Goal: Task Accomplishment & Management: Complete application form

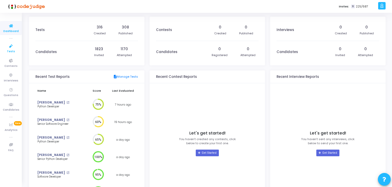
click at [14, 46] on icon at bounding box center [11, 46] width 11 height 6
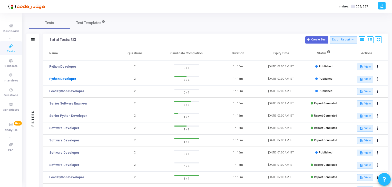
click at [56, 80] on link "Python Developer" at bounding box center [62, 79] width 27 height 5
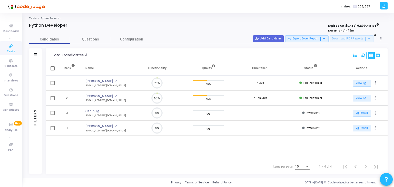
scroll to position [11, 13]
click at [9, 50] on span "Tests" at bounding box center [11, 52] width 8 height 4
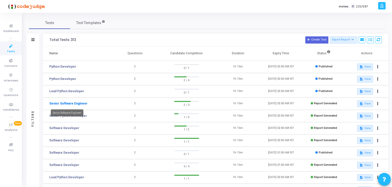
click at [73, 104] on link "Senior Software Engineer" at bounding box center [68, 103] width 38 height 5
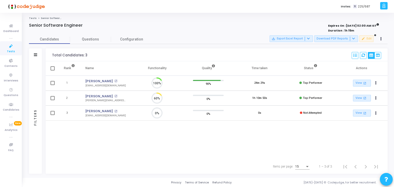
scroll to position [2, 2]
click at [10, 48] on icon at bounding box center [11, 46] width 11 height 6
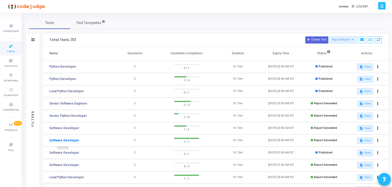
click at [70, 140] on link "Software Developer" at bounding box center [64, 140] width 30 height 5
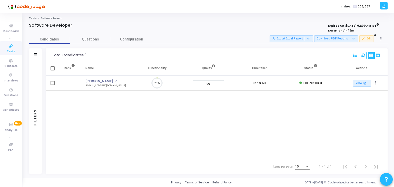
scroll to position [11, 13]
click at [10, 47] on icon at bounding box center [11, 46] width 11 height 6
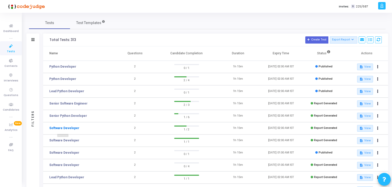
click at [71, 126] on link "Software Developer" at bounding box center [64, 128] width 30 height 5
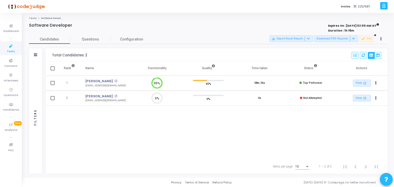
click at [6, 47] on icon at bounding box center [11, 46] width 11 height 6
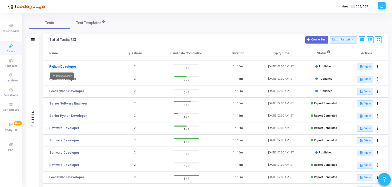
click at [68, 67] on link "Python Developer" at bounding box center [62, 66] width 27 height 5
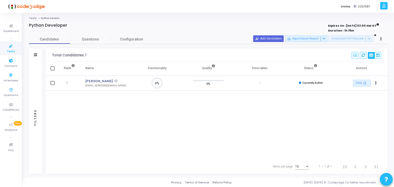
click at [8, 45] on icon at bounding box center [11, 46] width 11 height 6
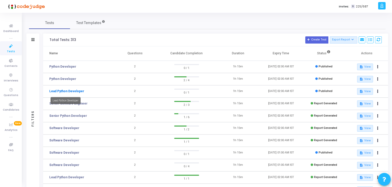
click at [65, 91] on link "Lead Python Developer" at bounding box center [66, 91] width 35 height 5
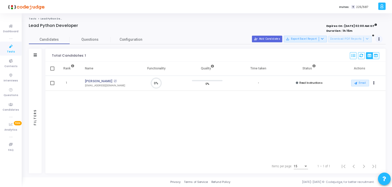
scroll to position [2, 2]
click at [381, 39] on icon at bounding box center [381, 39] width 1 height 3
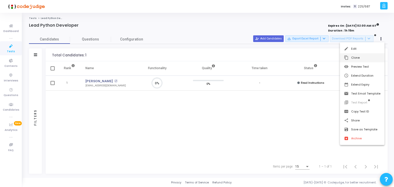
click at [367, 58] on button "content_copy Clone" at bounding box center [362, 57] width 45 height 9
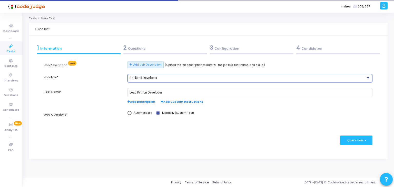
click at [140, 77] on span "Backend Developer" at bounding box center [144, 78] width 28 height 4
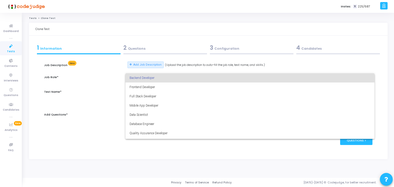
click at [101, 131] on div at bounding box center [197, 93] width 394 height 187
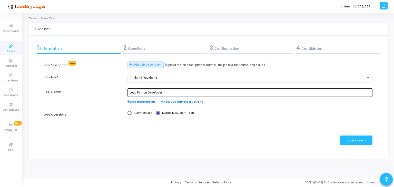
click at [147, 95] on div "Lead Python Developer" at bounding box center [250, 92] width 241 height 9
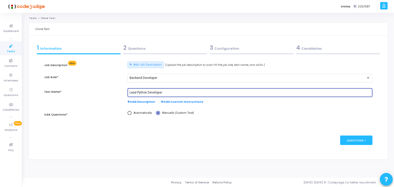
click at [142, 92] on input "Lead Python Developer" at bounding box center [250, 93] width 241 height 4
type input "Senior Software Engineer"
click at [193, 52] on div "2 Questions" at bounding box center [165, 49] width 87 height 14
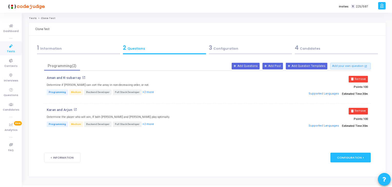
click at [234, 51] on div "3 Configuration" at bounding box center [250, 48] width 83 height 8
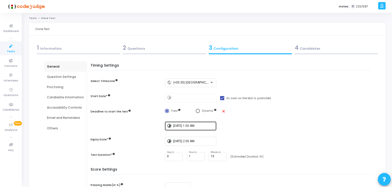
click at [174, 128] on div "[DATE] 1:00 AM" at bounding box center [193, 125] width 41 height 9
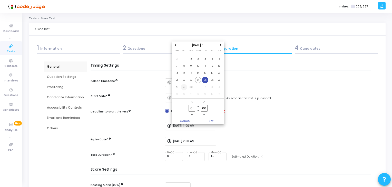
click at [182, 88] on span "29" at bounding box center [184, 87] width 6 height 6
click at [210, 120] on span "Set" at bounding box center [211, 122] width 26 height 6
type input "[DATE] 1:00 AM"
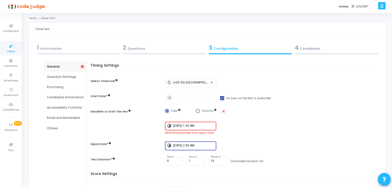
click at [202, 146] on input "[DATE] 2:00 AM" at bounding box center [193, 146] width 41 height 4
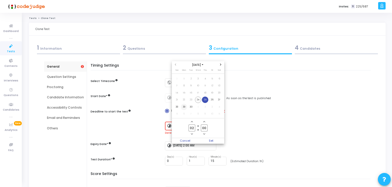
click at [184, 107] on span "29" at bounding box center [184, 107] width 6 height 6
click at [209, 143] on span "Set" at bounding box center [211, 141] width 26 height 6
type input "[DATE] 2:00 AM"
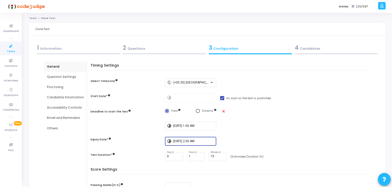
click at [313, 52] on div "4 Candidates" at bounding box center [336, 49] width 86 height 14
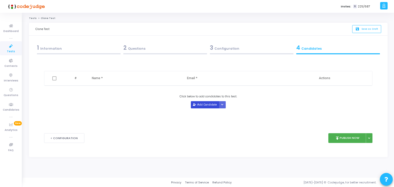
click at [205, 103] on button "Add Candidate" at bounding box center [205, 104] width 28 height 7
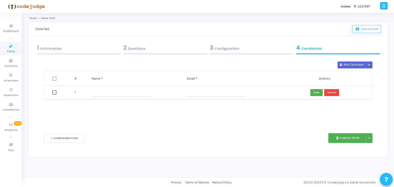
click at [121, 94] on input "text" at bounding box center [121, 93] width 59 height 8
paste input "[PERSON_NAME]"
type input "[PERSON_NAME]"
click at [191, 95] on input "text" at bounding box center [216, 93] width 59 height 8
paste input "[EMAIL_ADDRESS][DOMAIN_NAME]"
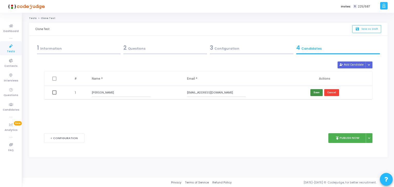
type input "[EMAIL_ADDRESS][DOMAIN_NAME]"
click at [316, 92] on button "Save" at bounding box center [317, 92] width 12 height 7
click at [346, 66] on button "Add Candidate" at bounding box center [352, 65] width 28 height 7
click at [116, 108] on input "text" at bounding box center [121, 106] width 59 height 8
click at [236, 103] on input "text" at bounding box center [216, 106] width 59 height 8
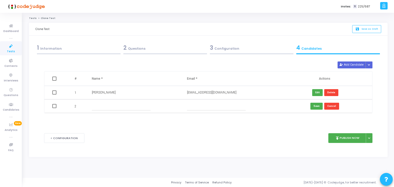
click at [135, 106] on input "text" at bounding box center [121, 106] width 59 height 8
paste input "[PERSON_NAME]"
type input "[PERSON_NAME]"
click at [196, 106] on input "text" at bounding box center [216, 106] width 59 height 8
paste input "[EMAIL_ADDRESS][DOMAIN_NAME]"
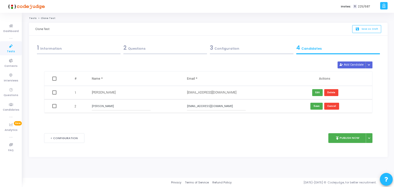
type input "[EMAIL_ADDRESS][DOMAIN_NAME]"
click at [317, 106] on button "Save" at bounding box center [317, 106] width 12 height 7
click at [352, 64] on button "Add Candidate" at bounding box center [352, 65] width 28 height 7
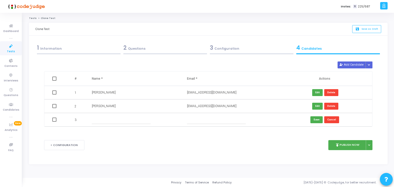
click at [123, 113] on td at bounding box center [134, 120] width 95 height 14
click at [124, 118] on input "text" at bounding box center [121, 120] width 59 height 8
paste input "[PERSON_NAME]"
type input "[PERSON_NAME]"
click at [213, 123] on input "text" at bounding box center [216, 120] width 59 height 8
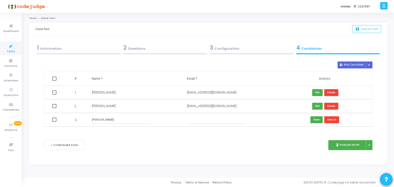
paste input "[EMAIL_ADDRESS][DOMAIN_NAME]"
type input "[EMAIL_ADDRESS][DOMAIN_NAME]"
click at [313, 121] on button "Save" at bounding box center [317, 120] width 12 height 7
click at [350, 66] on button "Add Candidate" at bounding box center [352, 65] width 28 height 7
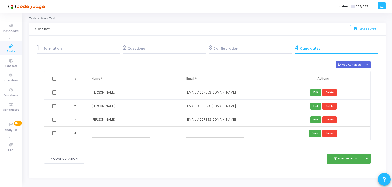
click at [126, 133] on input "text" at bounding box center [121, 133] width 58 height 8
paste input "zalam015gmailcom"
click at [100, 135] on input "zalam015gmailcom" at bounding box center [121, 133] width 58 height 8
drag, startPoint x: 100, startPoint y: 135, endPoint x: 103, endPoint y: 142, distance: 7.8
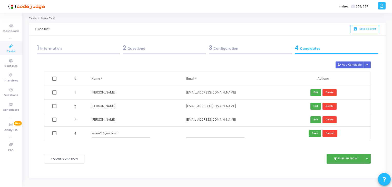
click at [100, 136] on input "zalam015gmailcom" at bounding box center [121, 133] width 58 height 8
paste input "[PERSON_NAME]"
type input "[PERSON_NAME]"
click at [205, 135] on input "text" at bounding box center [215, 133] width 58 height 8
paste input "[EMAIL_ADDRESS][DOMAIN_NAME]"
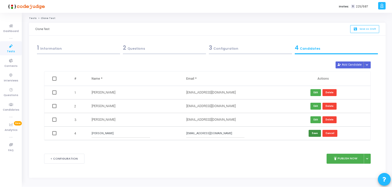
type input "[EMAIL_ADDRESS][DOMAIN_NAME]"
click at [312, 133] on button "Save" at bounding box center [315, 133] width 12 height 7
click at [146, 48] on div "2 Questions" at bounding box center [164, 48] width 83 height 8
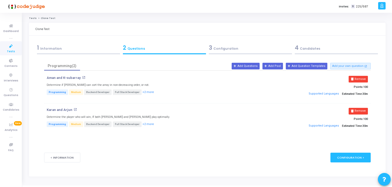
click at [220, 48] on div "3 Configuration" at bounding box center [250, 48] width 83 height 8
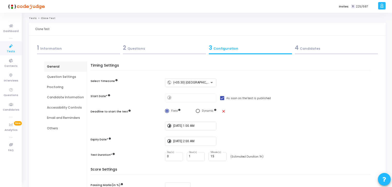
click at [65, 86] on div "Proctoring" at bounding box center [65, 87] width 37 height 5
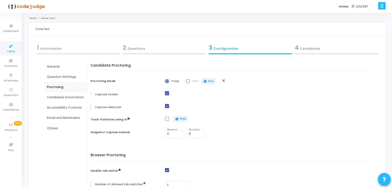
click at [71, 73] on div "Question Settings" at bounding box center [65, 77] width 43 height 10
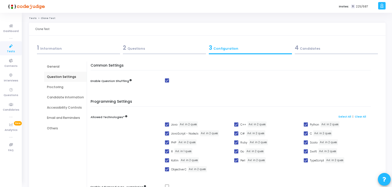
click at [236, 125] on span at bounding box center [236, 125] width 4 height 4
click at [236, 127] on input "C++" at bounding box center [236, 127] width 0 height 0
checkbox input "false"
drag, startPoint x: 167, startPoint y: 125, endPoint x: 168, endPoint y: 132, distance: 7.2
click at [167, 125] on span at bounding box center [167, 125] width 4 height 4
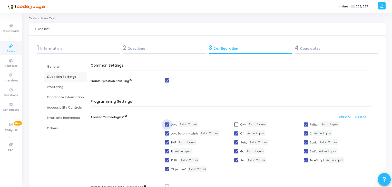
click at [167, 127] on input "Java" at bounding box center [167, 127] width 0 height 0
checkbox input "false"
click at [168, 133] on span at bounding box center [167, 134] width 4 height 4
click at [167, 136] on input "JavaScript - NodeJs" at bounding box center [167, 136] width 0 height 0
checkbox input "false"
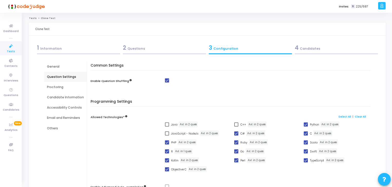
click at [166, 142] on span at bounding box center [167, 143] width 4 height 4
click at [167, 145] on input "PHP" at bounding box center [167, 145] width 0 height 0
checkbox input "false"
click at [166, 150] on span at bounding box center [167, 152] width 4 height 4
click at [167, 154] on input "R" at bounding box center [167, 154] width 0 height 0
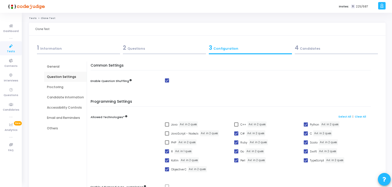
checkbox input "false"
click at [168, 163] on label "Kotlin" at bounding box center [172, 161] width 14 height 6
click at [167, 163] on input "Kotlin" at bounding box center [167, 163] width 0 height 0
checkbox input "false"
drag, startPoint x: 167, startPoint y: 171, endPoint x: 195, endPoint y: 165, distance: 29.0
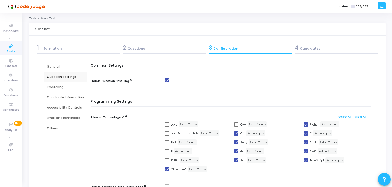
click at [167, 171] on span at bounding box center [167, 170] width 4 height 4
click at [167, 172] on input "Objective C" at bounding box center [167, 172] width 0 height 0
checkbox input "false"
click at [238, 159] on label "Perl" at bounding box center [239, 161] width 11 height 6
click at [236, 163] on input "Perl" at bounding box center [236, 163] width 0 height 0
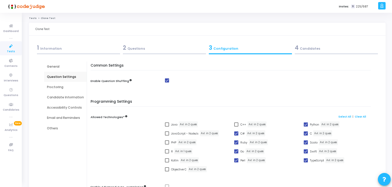
checkbox input "false"
drag, startPoint x: 238, startPoint y: 154, endPoint x: 238, endPoint y: 148, distance: 5.6
click at [238, 153] on label "Go" at bounding box center [239, 152] width 10 height 6
click at [236, 154] on input "Go" at bounding box center [236, 154] width 0 height 0
checkbox input "false"
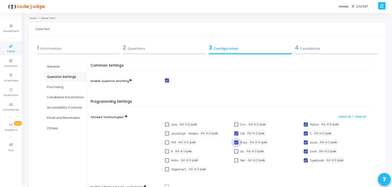
click at [238, 142] on label "Ruby" at bounding box center [240, 143] width 13 height 6
click at [236, 145] on input "Ruby" at bounding box center [236, 145] width 0 height 0
checkbox input "false"
click at [308, 141] on label "Scala" at bounding box center [311, 143] width 14 height 6
click at [306, 145] on input "Scala" at bounding box center [306, 145] width 0 height 0
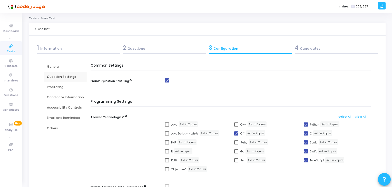
checkbox input "false"
click at [306, 134] on span at bounding box center [306, 134] width 4 height 4
click at [306, 136] on input "C" at bounding box center [306, 136] width 0 height 0
checkbox input "false"
click at [306, 150] on span at bounding box center [306, 152] width 4 height 4
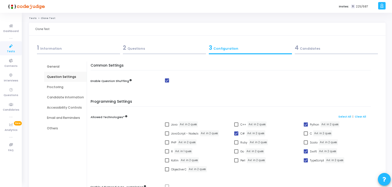
click at [306, 154] on input "Swift" at bounding box center [306, 154] width 0 height 0
checkbox input "false"
click at [306, 160] on span at bounding box center [306, 161] width 4 height 4
click at [306, 163] on input "TypeScript" at bounding box center [306, 163] width 0 height 0
checkbox input "false"
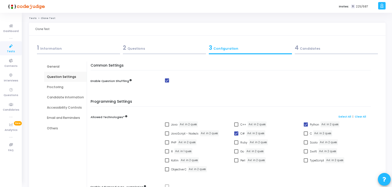
click at [306, 49] on div "4 Candidates" at bounding box center [336, 48] width 83 height 8
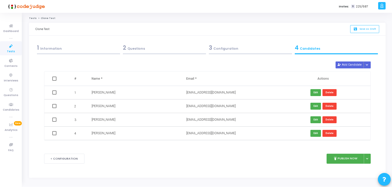
click at [272, 49] on div "3 Configuration" at bounding box center [250, 48] width 83 height 8
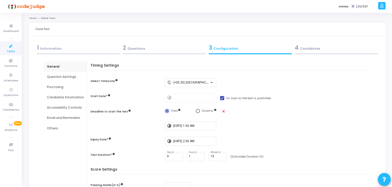
click at [329, 45] on div "4 Candidates" at bounding box center [336, 48] width 83 height 8
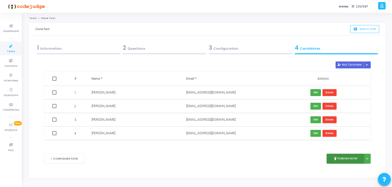
click at [348, 157] on button "publish Publish Now" at bounding box center [346, 159] width 38 height 10
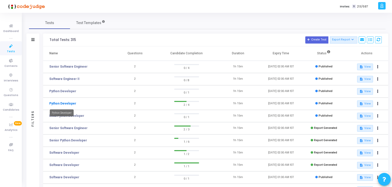
click at [64, 103] on link "Python Developer" at bounding box center [62, 103] width 27 height 5
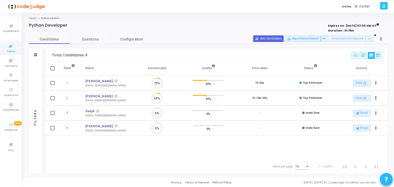
scroll to position [11, 13]
drag, startPoint x: 83, startPoint y: 81, endPoint x: 118, endPoint y: 99, distance: 39.4
click at [118, 99] on tbody "1 [PERSON_NAME] open_in_new [EMAIL_ADDRESS][DOMAIN_NAME] 75% 45% 1h 30s Top Per…" at bounding box center [217, 106] width 342 height 60
click at [112, 153] on div "Rank Name Functionality Quality Time taken Status Actions 1 [PERSON_NAME] open_…" at bounding box center [217, 110] width 342 height 98
drag, startPoint x: 84, startPoint y: 83, endPoint x: 117, endPoint y: 100, distance: 37.2
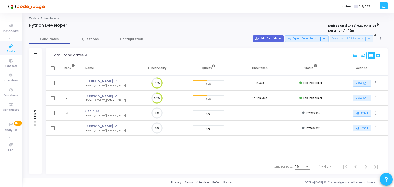
click at [117, 100] on tbody "1 [PERSON_NAME] open_in_new [EMAIL_ADDRESS][DOMAIN_NAME] 75% 45% 1h 30s Top Per…" at bounding box center [217, 106] width 342 height 60
copy tbody "[PERSON_NAME] open_in_new [EMAIL_ADDRESS][DOMAIN_NAME] 75% 45% 1h 30s Top Perfo…"
click at [16, 47] on icon at bounding box center [11, 46] width 11 height 6
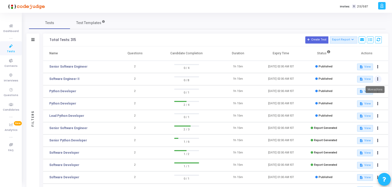
click at [377, 80] on icon at bounding box center [377, 79] width 1 height 3
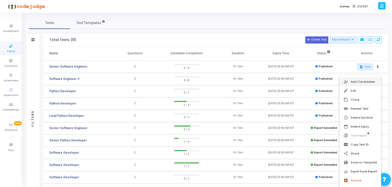
click at [364, 81] on button "person_add_alt Add Candidates" at bounding box center [361, 82] width 42 height 9
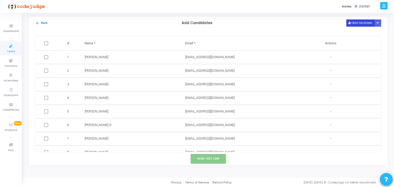
click at [363, 25] on button "Add Candidate" at bounding box center [361, 23] width 28 height 7
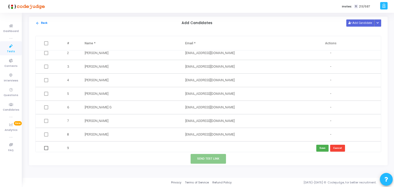
scroll to position [21, 0]
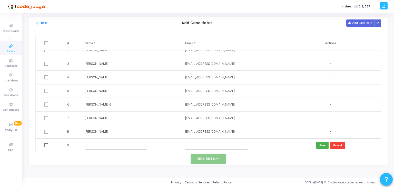
click at [120, 148] on input "text" at bounding box center [116, 145] width 62 height 8
paste input "[PERSON_NAME]"
type input "[PERSON_NAME]"
click at [229, 144] on input "text" at bounding box center [216, 145] width 62 height 8
click at [335, 145] on button "Cancel" at bounding box center [337, 145] width 15 height 7
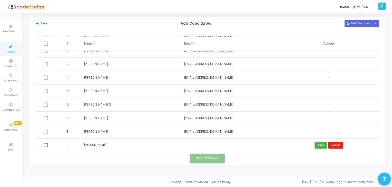
scroll to position [7, 0]
click at [0, 49] on link "Tests" at bounding box center [11, 48] width 22 height 14
click at [3, 49] on link "Tests" at bounding box center [11, 48] width 22 height 14
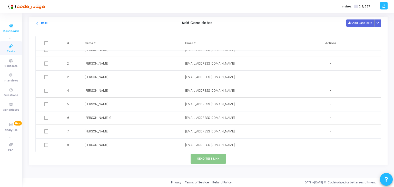
click at [8, 30] on span "Dashboard" at bounding box center [10, 31] width 15 height 4
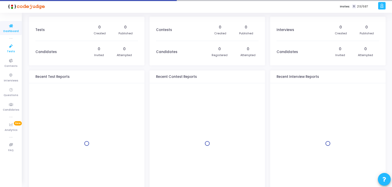
click at [10, 50] on span "Tests" at bounding box center [11, 52] width 8 height 4
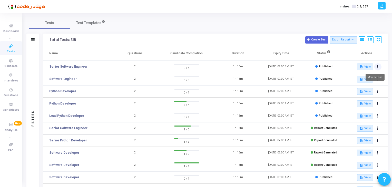
click at [378, 66] on icon at bounding box center [377, 67] width 1 height 3
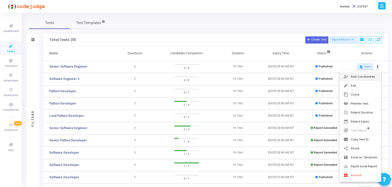
click at [352, 76] on button "person_add_alt Add Candidates" at bounding box center [361, 76] width 42 height 9
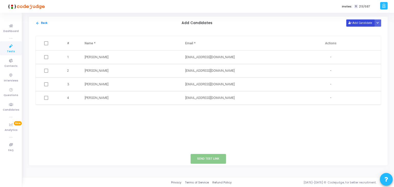
click at [358, 26] on button "Add Candidate" at bounding box center [361, 23] width 28 height 7
click at [104, 118] on td at bounding box center [130, 112] width 101 height 14
click at [103, 113] on input "text" at bounding box center [116, 112] width 62 height 8
paste input "milinddeshwal262gmailcom"
type input "milinddeshwal262gmailcom"
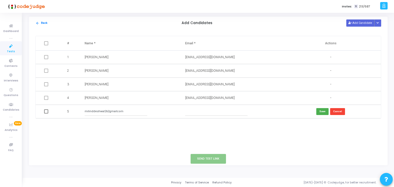
click at [226, 113] on input "text" at bounding box center [216, 112] width 62 height 8
paste input "[EMAIL_ADDRESS][DOMAIN_NAME]"
type input "[EMAIL_ADDRESS][DOMAIN_NAME]"
click at [105, 113] on input "milinddeshwal262gmailcom" at bounding box center [116, 112] width 62 height 8
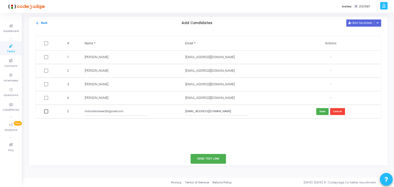
click at [105, 113] on input "milinddeshwal262gmailcom" at bounding box center [116, 112] width 62 height 8
type input "Milind"
click at [322, 112] on button "Save" at bounding box center [323, 111] width 12 height 7
click at [216, 159] on button "Send Test Link" at bounding box center [208, 158] width 35 height 9
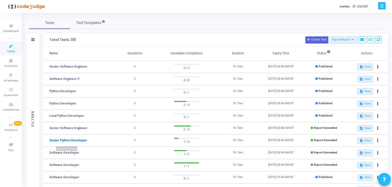
click at [74, 140] on link "Senior Python Developer" at bounding box center [68, 140] width 38 height 5
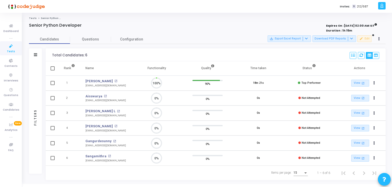
scroll to position [11, 13]
click at [13, 42] on link "Tests" at bounding box center [11, 48] width 22 height 14
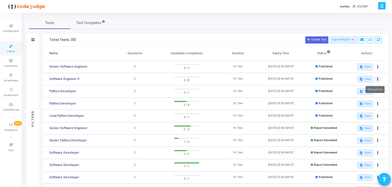
click at [381, 80] on button at bounding box center [378, 79] width 7 height 7
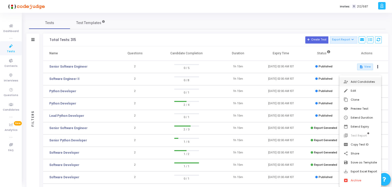
click at [366, 84] on button "person_add_alt Add Candidates" at bounding box center [361, 82] width 42 height 9
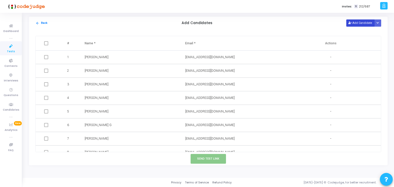
click at [354, 23] on button "Add Candidate" at bounding box center [361, 23] width 28 height 7
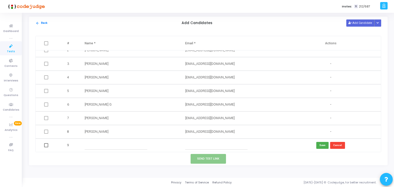
click at [109, 147] on input "text" at bounding box center [116, 145] width 62 height 8
paste input "Dewan [PERSON_NAME]"
type input "Dewan [PERSON_NAME]"
click at [230, 146] on input "text" at bounding box center [216, 145] width 62 height 8
paste input "[EMAIL_ADDRESS][DOMAIN_NAME]"
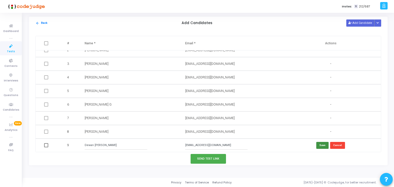
type input "[EMAIL_ADDRESS][DOMAIN_NAME]"
click at [318, 145] on button "Save" at bounding box center [323, 145] width 12 height 7
click at [212, 163] on button "Send Test Link" at bounding box center [208, 158] width 35 height 9
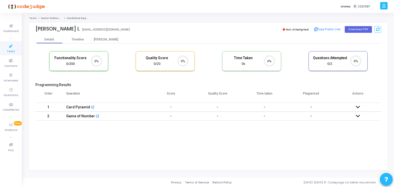
scroll to position [11, 13]
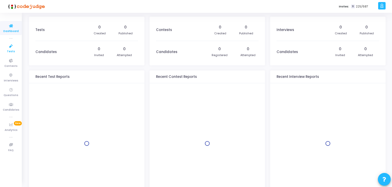
click at [8, 47] on icon at bounding box center [11, 46] width 11 height 6
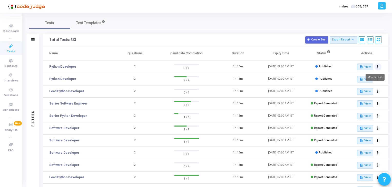
click at [379, 67] on button at bounding box center [378, 66] width 7 height 7
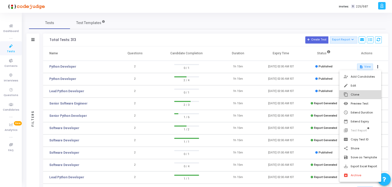
click at [357, 91] on button "content_copy Clone" at bounding box center [361, 94] width 42 height 9
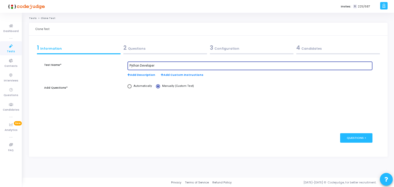
click at [158, 65] on input "Python Developer" at bounding box center [250, 66] width 241 height 4
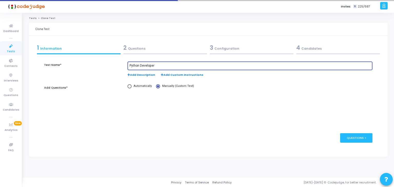
click at [158, 65] on input "Python Developer" at bounding box center [250, 66] width 241 height 4
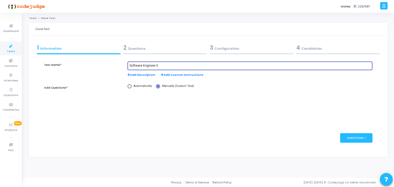
type input "Software Engineer II"
click at [174, 42] on kt-portlet-body "1 Information 2 Questions 3 Configuration 4 Candidates Test Name* Software Engi…" at bounding box center [208, 96] width 359 height 121
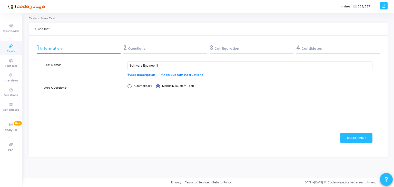
click at [178, 48] on div "2 Questions" at bounding box center [165, 48] width 84 height 8
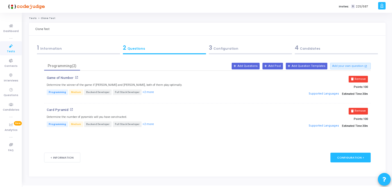
click at [248, 49] on div "3 Configuration" at bounding box center [250, 48] width 83 height 8
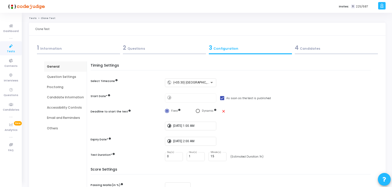
click at [159, 53] on div at bounding box center [164, 53] width 83 height 1
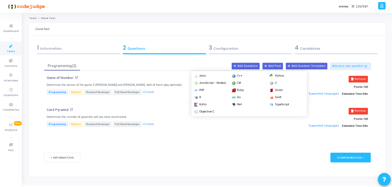
click at [320, 95] on button "Supported Languages" at bounding box center [324, 94] width 34 height 8
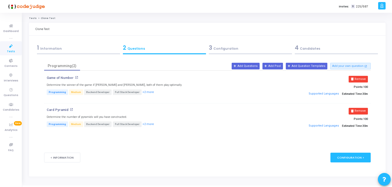
click at [320, 95] on button "Supported Languages" at bounding box center [324, 94] width 34 height 8
click at [331, 93] on button "Supported Languages" at bounding box center [324, 94] width 34 height 8
click at [239, 51] on div "3 Configuration" at bounding box center [250, 48] width 83 height 8
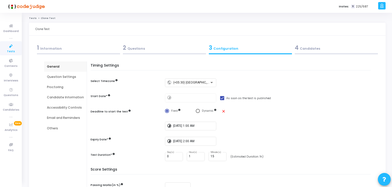
click at [69, 80] on div "Question Settings" at bounding box center [65, 77] width 43 height 10
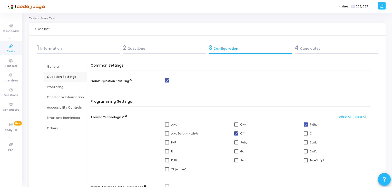
click at [66, 88] on div "Proctoring" at bounding box center [65, 87] width 37 height 5
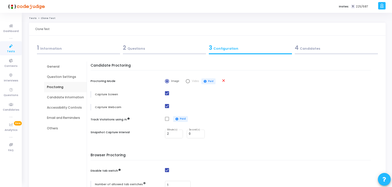
click at [64, 80] on div "Question Settings" at bounding box center [65, 77] width 43 height 10
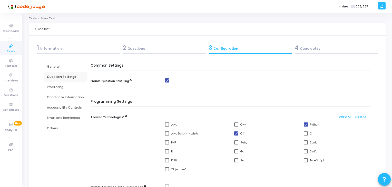
click at [360, 48] on div "4 Candidates" at bounding box center [336, 48] width 83 height 8
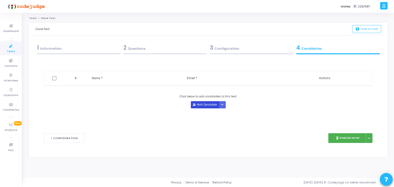
click at [200, 108] on button "Add Candidate" at bounding box center [205, 104] width 28 height 7
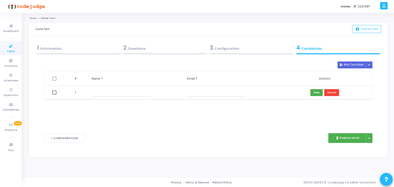
click at [119, 94] on input "text" at bounding box center [121, 93] width 59 height 8
click at [58, 45] on div "1 Information" at bounding box center [79, 48] width 84 height 8
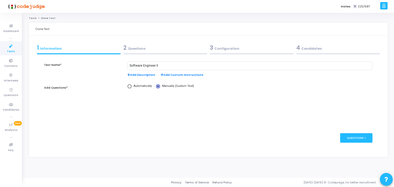
click at [159, 46] on div "2 Questions" at bounding box center [165, 48] width 84 height 8
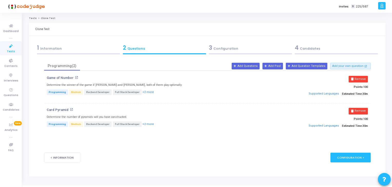
click at [224, 46] on div "3 Configuration" at bounding box center [250, 48] width 83 height 8
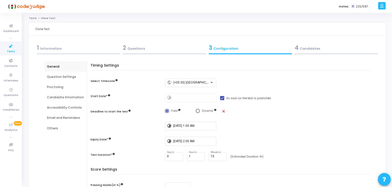
click at [319, 46] on div "4 Candidates" at bounding box center [336, 48] width 83 height 8
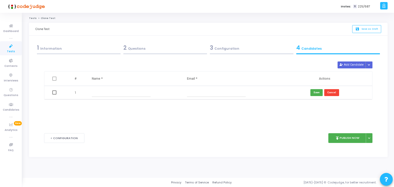
click at [118, 90] on input "text" at bounding box center [121, 93] width 59 height 8
paste input "[PERSON_NAME]"
type input "[PERSON_NAME]"
click at [188, 95] on input "text" at bounding box center [216, 93] width 59 height 8
paste input "[EMAIL_ADDRESS][DOMAIN_NAME]"
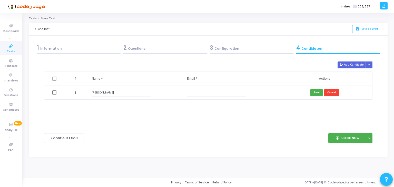
type input "[EMAIL_ADDRESS][DOMAIN_NAME]"
click at [314, 94] on button "Save" at bounding box center [317, 92] width 12 height 7
drag, startPoint x: 350, startPoint y: 64, endPoint x: 261, endPoint y: 94, distance: 93.9
click at [350, 64] on button "Add Candidate" at bounding box center [352, 65] width 28 height 7
click at [130, 110] on input "text" at bounding box center [121, 106] width 59 height 8
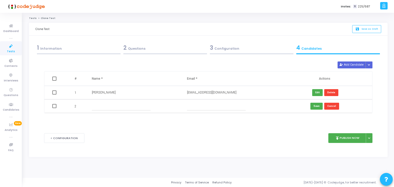
paste input "[PERSON_NAME]"
type input "[PERSON_NAME]"
click at [183, 107] on td at bounding box center [229, 107] width 95 height 14
click at [199, 107] on input "text" at bounding box center [216, 106] width 59 height 8
paste input "[EMAIL_ADDRESS][DOMAIN_NAME]"
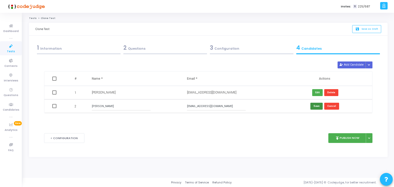
type input "[EMAIL_ADDRESS][DOMAIN_NAME]"
drag, startPoint x: 319, startPoint y: 107, endPoint x: 304, endPoint y: 125, distance: 23.2
click at [319, 107] on button "Save" at bounding box center [317, 106] width 12 height 7
drag, startPoint x: 350, startPoint y: 67, endPoint x: 319, endPoint y: 85, distance: 36.0
click at [350, 67] on button "Add Candidate" at bounding box center [352, 65] width 28 height 7
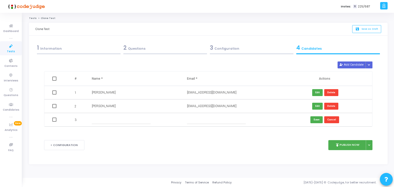
click at [127, 122] on input "text" at bounding box center [121, 120] width 59 height 8
paste input "[PERSON_NAME]"
type input "[PERSON_NAME]"
click at [211, 121] on input "text" at bounding box center [216, 120] width 59 height 8
paste input "[EMAIL_ADDRESS][DOMAIN_NAME]"
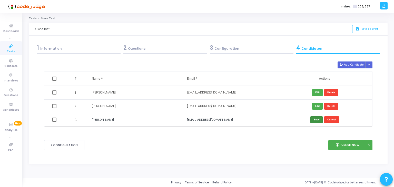
type input "[EMAIL_ADDRESS][DOMAIN_NAME]"
click at [313, 119] on button "Save" at bounding box center [317, 120] width 12 height 7
click at [350, 63] on button "Add Candidate" at bounding box center [352, 65] width 28 height 7
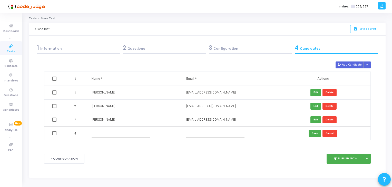
click at [131, 131] on input "text" at bounding box center [121, 133] width 58 height 8
paste input "[PERSON_NAME]"
type input "[PERSON_NAME]"
click at [230, 134] on input "text" at bounding box center [215, 133] width 58 height 8
paste input "[EMAIL_ADDRESS][DOMAIN_NAME]"
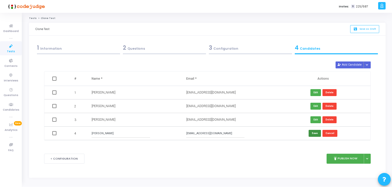
type input "[EMAIL_ADDRESS][DOMAIN_NAME]"
click at [313, 136] on button "Save" at bounding box center [315, 133] width 12 height 7
click at [347, 66] on button "Add Candidate" at bounding box center [350, 65] width 28 height 7
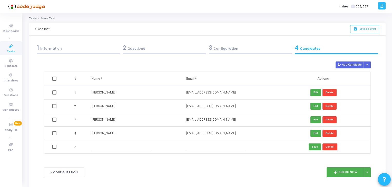
click at [117, 149] on input "text" at bounding box center [121, 147] width 58 height 8
paste input "[PERSON_NAME]"
type input "[PERSON_NAME]"
click at [226, 148] on input "text" at bounding box center [215, 147] width 58 height 8
paste input "[EMAIL_ADDRESS][DOMAIN_NAME]"
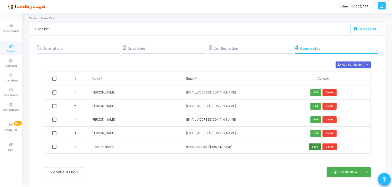
type input "[EMAIL_ADDRESS][DOMAIN_NAME]"
click at [313, 147] on button "Save" at bounding box center [315, 147] width 12 height 7
click at [356, 63] on button "Add Candidate" at bounding box center [350, 65] width 28 height 7
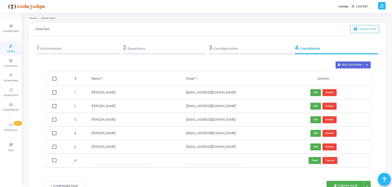
click at [131, 161] on input "text" at bounding box center [121, 161] width 58 height 8
paste input "[PERSON_NAME] G"
type input "[PERSON_NAME] G"
click at [222, 160] on input "text" at bounding box center [215, 161] width 58 height 8
paste input "[EMAIL_ADDRESS][DOMAIN_NAME]"
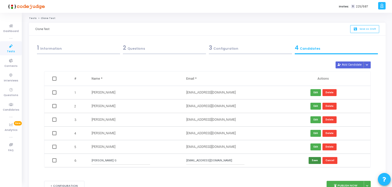
type input "[EMAIL_ADDRESS][DOMAIN_NAME]"
click at [312, 163] on button "Save" at bounding box center [315, 160] width 12 height 7
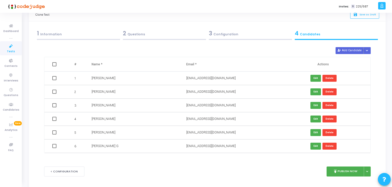
scroll to position [26, 0]
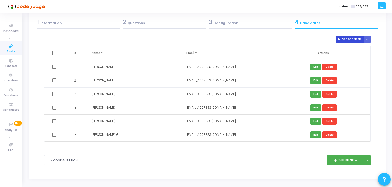
click at [352, 38] on button "Add Candidate" at bounding box center [350, 39] width 28 height 7
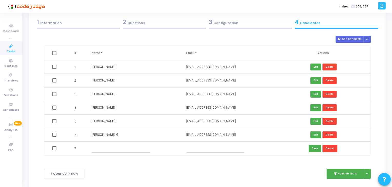
click at [105, 152] on input "text" at bounding box center [121, 149] width 58 height 8
paste input "[PERSON_NAME]"
type input "[PERSON_NAME]"
click at [220, 145] on input "text" at bounding box center [215, 149] width 58 height 8
paste input "[EMAIL_ADDRESS][DOMAIN_NAME]"
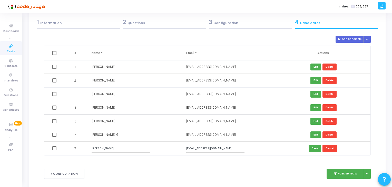
type input "[EMAIL_ADDRESS][DOMAIN_NAME]"
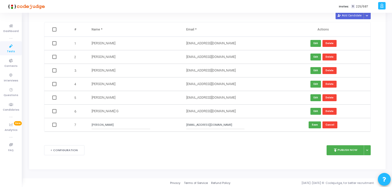
scroll to position [50, 0]
click at [315, 123] on button "Save" at bounding box center [315, 124] width 12 height 7
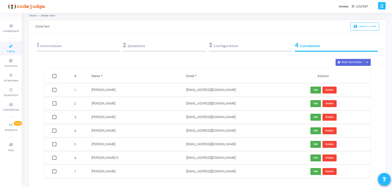
scroll to position [0, 0]
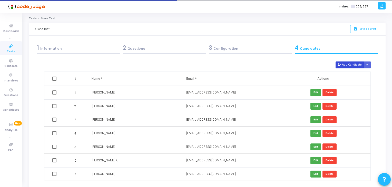
click at [346, 66] on button "Add Candidate" at bounding box center [350, 65] width 28 height 7
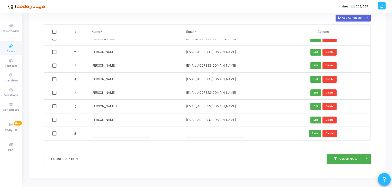
scroll to position [51, 0]
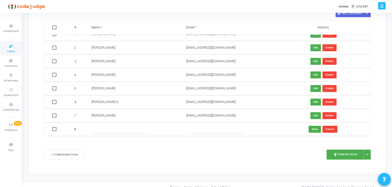
click at [107, 128] on input "text" at bounding box center [121, 129] width 58 height 8
paste input "[PERSON_NAME]"
type input "[PERSON_NAME]"
click at [228, 128] on input "text" at bounding box center [215, 129] width 58 height 8
paste input "[EMAIL_ADDRESS][DOMAIN_NAME]"
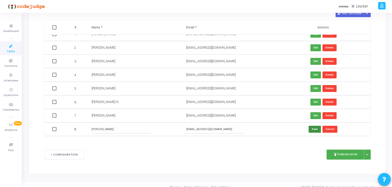
type input "[EMAIL_ADDRESS][DOMAIN_NAME]"
click at [316, 129] on button "Save" at bounding box center [315, 129] width 12 height 7
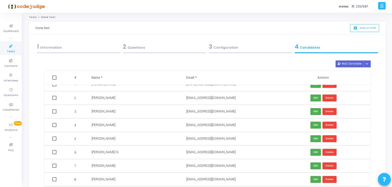
scroll to position [0, 0]
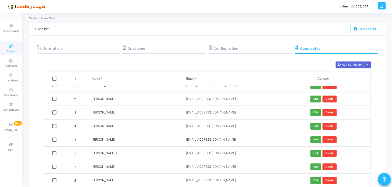
click at [89, 50] on div "1 Information" at bounding box center [78, 48] width 83 height 8
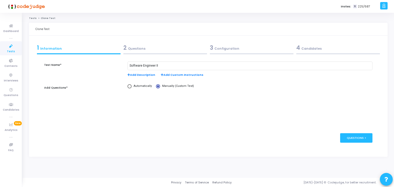
click at [183, 51] on div "2 Questions" at bounding box center [165, 48] width 84 height 8
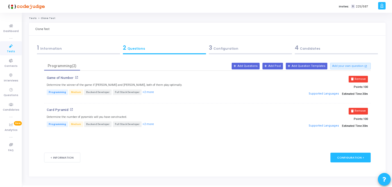
click at [260, 56] on form "Test Name* Software Engineer II Add Description Add Custom Instructions Add Que…" at bounding box center [207, 113] width 327 height 115
click at [255, 51] on div "3 Configuration" at bounding box center [250, 48] width 83 height 8
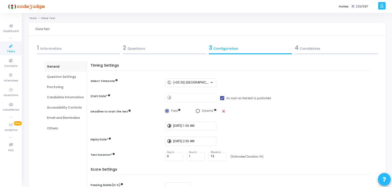
click at [68, 79] on div "Question Settings" at bounding box center [65, 77] width 43 height 10
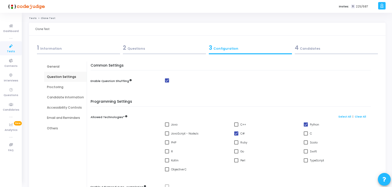
click at [64, 86] on div "Proctoring" at bounding box center [65, 87] width 37 height 5
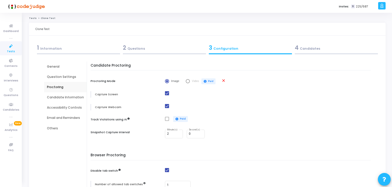
click at [65, 96] on div "Candidate Information" at bounding box center [65, 97] width 37 height 5
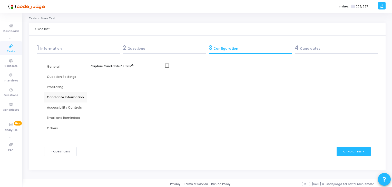
click at [64, 106] on div "Accessibility Controls" at bounding box center [65, 108] width 37 height 5
click at [57, 67] on div "General" at bounding box center [65, 66] width 37 height 5
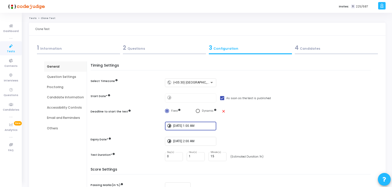
click at [188, 125] on input "9/26/2025, 1:00 AM" at bounding box center [193, 127] width 41 height 4
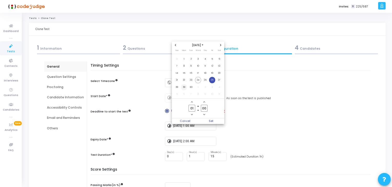
click at [183, 87] on span "29" at bounding box center [184, 87] width 6 height 6
click at [210, 120] on span "Set" at bounding box center [211, 122] width 26 height 6
type input "[DATE] 1:00 AM"
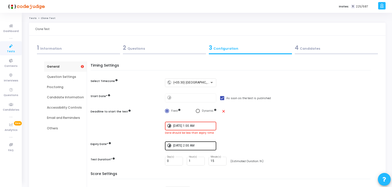
click at [205, 144] on input "9/26/2025, 2:00 AM" at bounding box center [193, 146] width 41 height 4
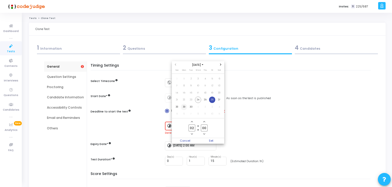
click at [183, 108] on span "29" at bounding box center [184, 107] width 6 height 6
click at [213, 141] on span "Set" at bounding box center [211, 141] width 26 height 6
type input "[DATE] 2:00 AM"
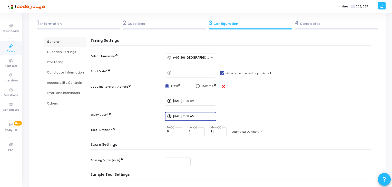
scroll to position [26, 0]
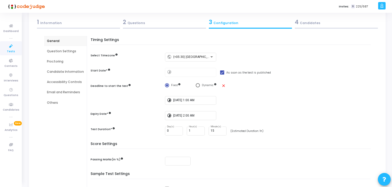
click at [330, 26] on div "4 Candidates" at bounding box center [336, 22] width 83 height 8
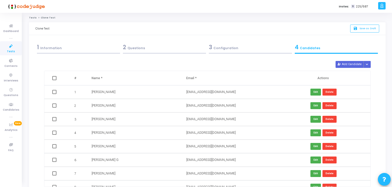
scroll to position [0, 0]
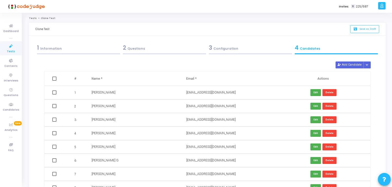
click at [90, 50] on div "1 Information" at bounding box center [78, 48] width 83 height 8
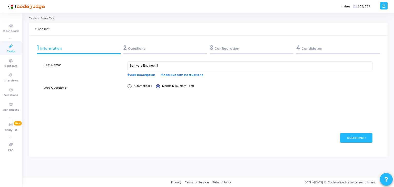
click at [265, 52] on div "3 Configuration" at bounding box center [252, 48] width 84 height 8
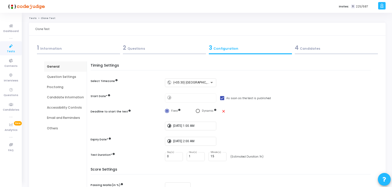
click at [313, 45] on div "4 Candidates" at bounding box center [336, 48] width 83 height 8
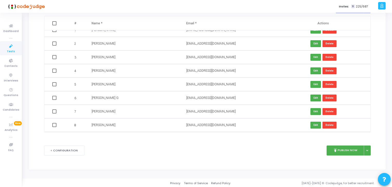
scroll to position [56, 0]
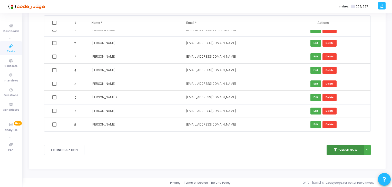
click at [348, 149] on button "publish Publish Now" at bounding box center [346, 150] width 38 height 10
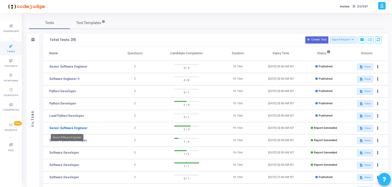
click at [68, 129] on link "Senior Software Engineer" at bounding box center [68, 128] width 38 height 5
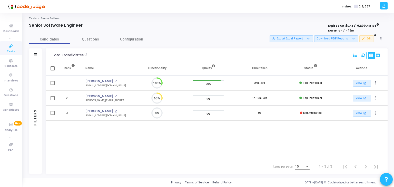
scroll to position [11, 13]
drag, startPoint x: 82, startPoint y: 112, endPoint x: 124, endPoint y: 117, distance: 41.9
click at [124, 117] on td "Milind Deshwal open_in_new milinddeshwal262@gmail.com" at bounding box center [105, 113] width 51 height 15
copy div "Milind Deshwal open_in_new milinddeshwal262@gmail.com"
click at [118, 127] on div "Rank Name Functionality Quality Time taken Status Actions 1 Rama Satyanarayana …" at bounding box center [217, 110] width 342 height 98
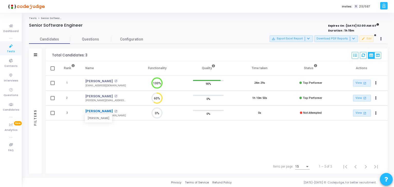
drag, startPoint x: 81, startPoint y: 111, endPoint x: 109, endPoint y: 112, distance: 27.8
click at [109, 112] on tr "3 Milind Deshwal Milind Deshwal open_in_new milinddeshwal262@gmail.com 0% 0% 0s…" at bounding box center [217, 113] width 342 height 15
copy tr "[PERSON_NAME]"
drag, startPoint x: 120, startPoint y: 116, endPoint x: 84, endPoint y: 117, distance: 36.2
click at [84, 117] on td "Milind Deshwal open_in_new milinddeshwal262@gmail.com" at bounding box center [105, 113] width 51 height 15
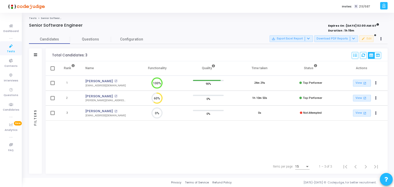
copy div "[EMAIL_ADDRESS][DOMAIN_NAME]"
